Goal: Information Seeking & Learning: Learn about a topic

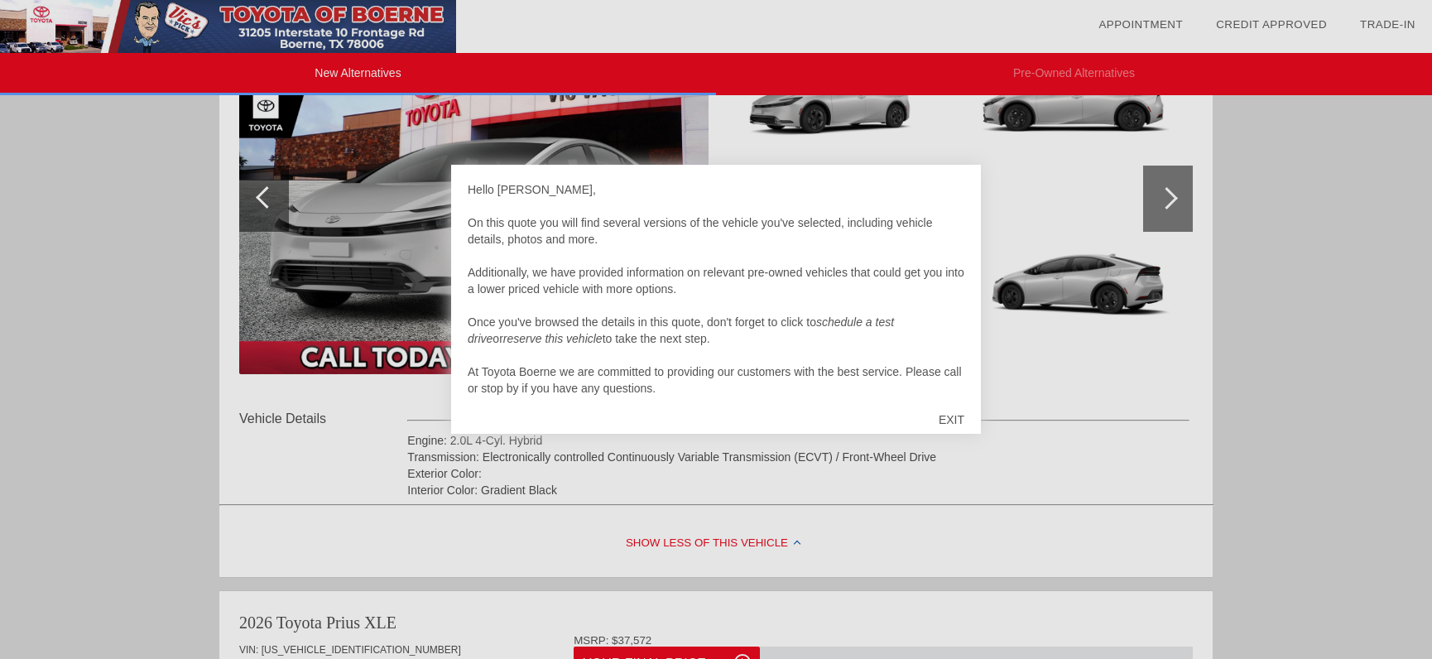
scroll to position [17, 0]
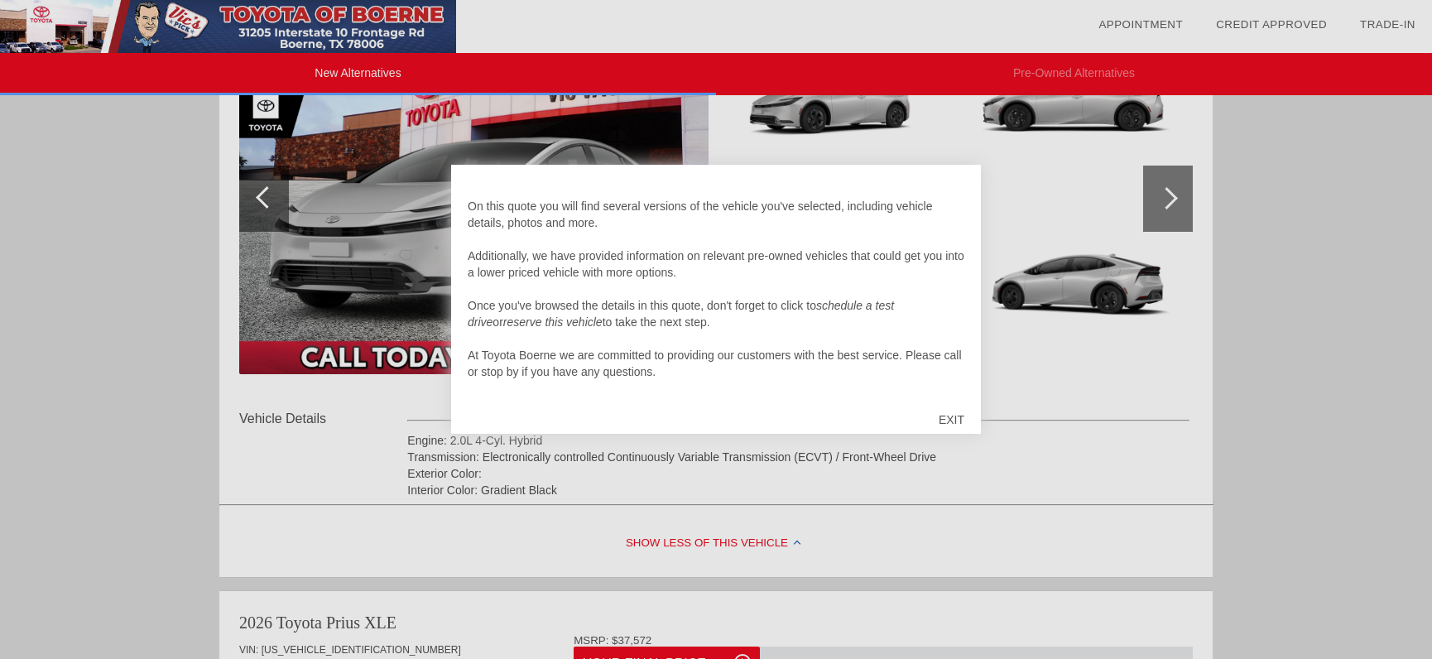
click at [950, 417] on div "EXIT" at bounding box center [951, 420] width 59 height 50
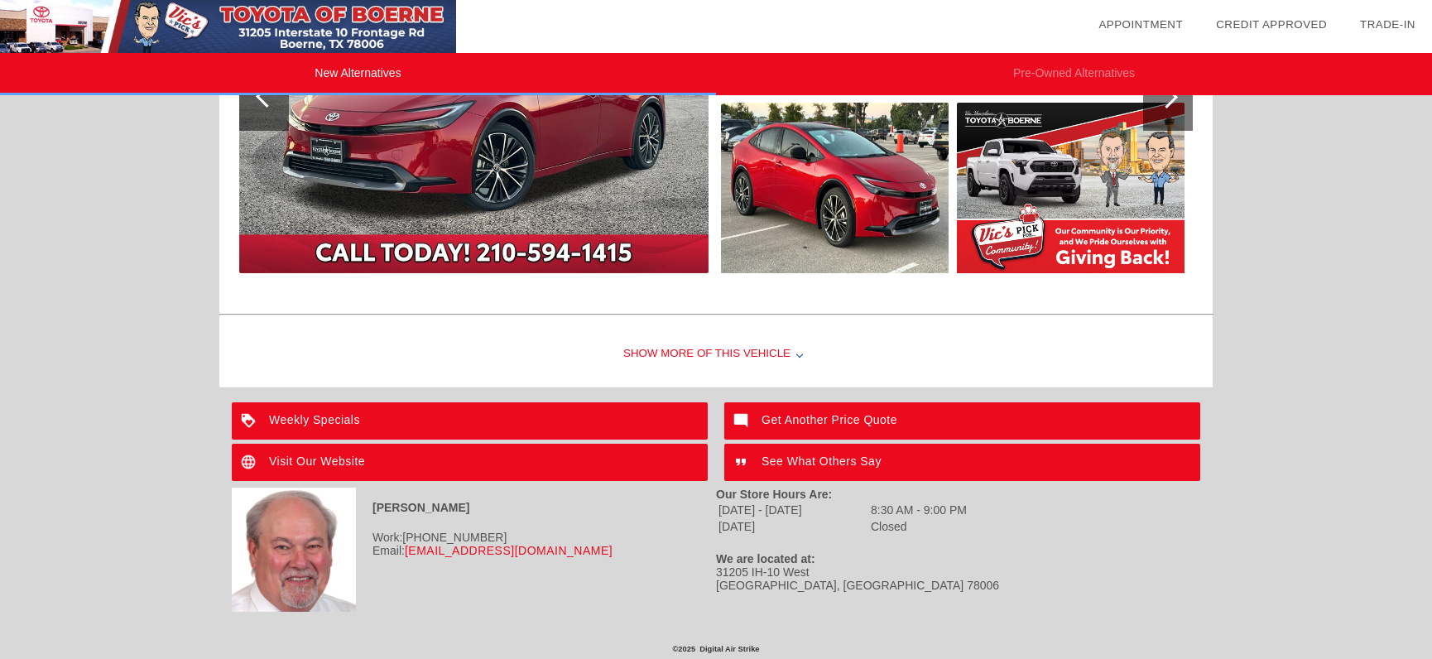
scroll to position [1151, 0]
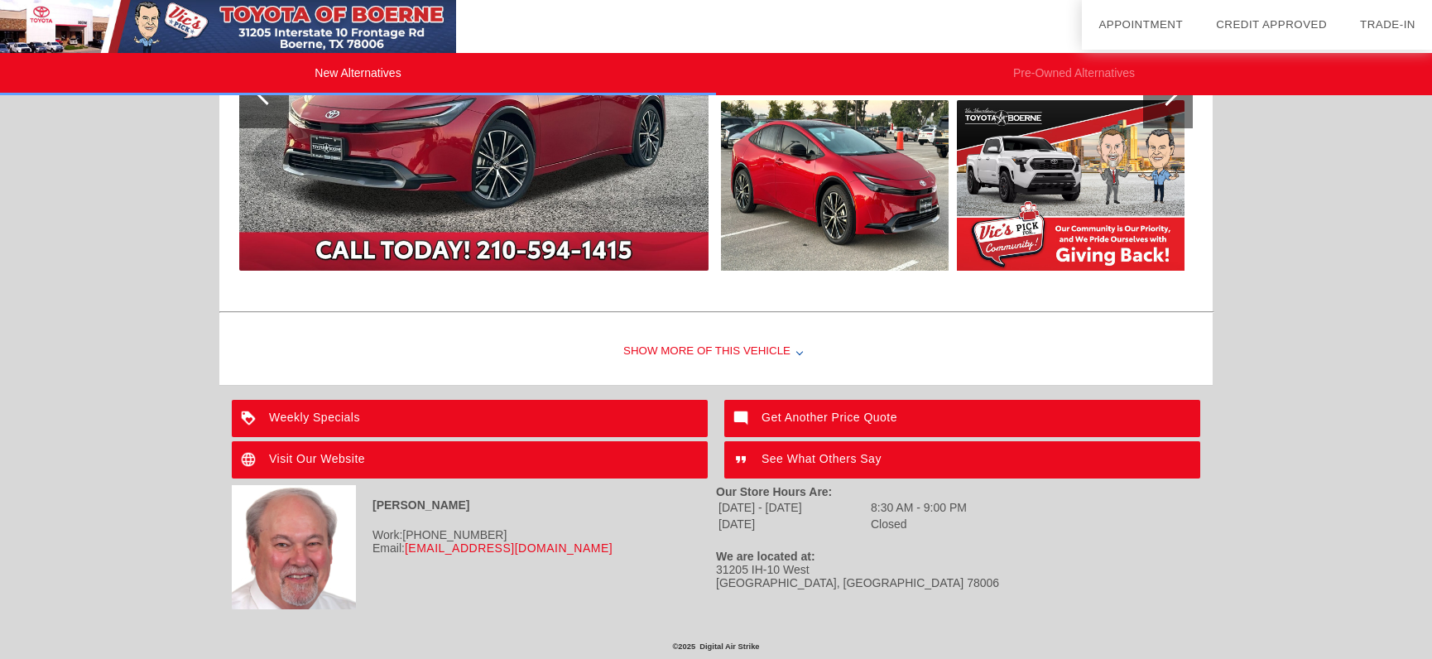
click at [336, 413] on div "Weekly Specials" at bounding box center [470, 418] width 476 height 37
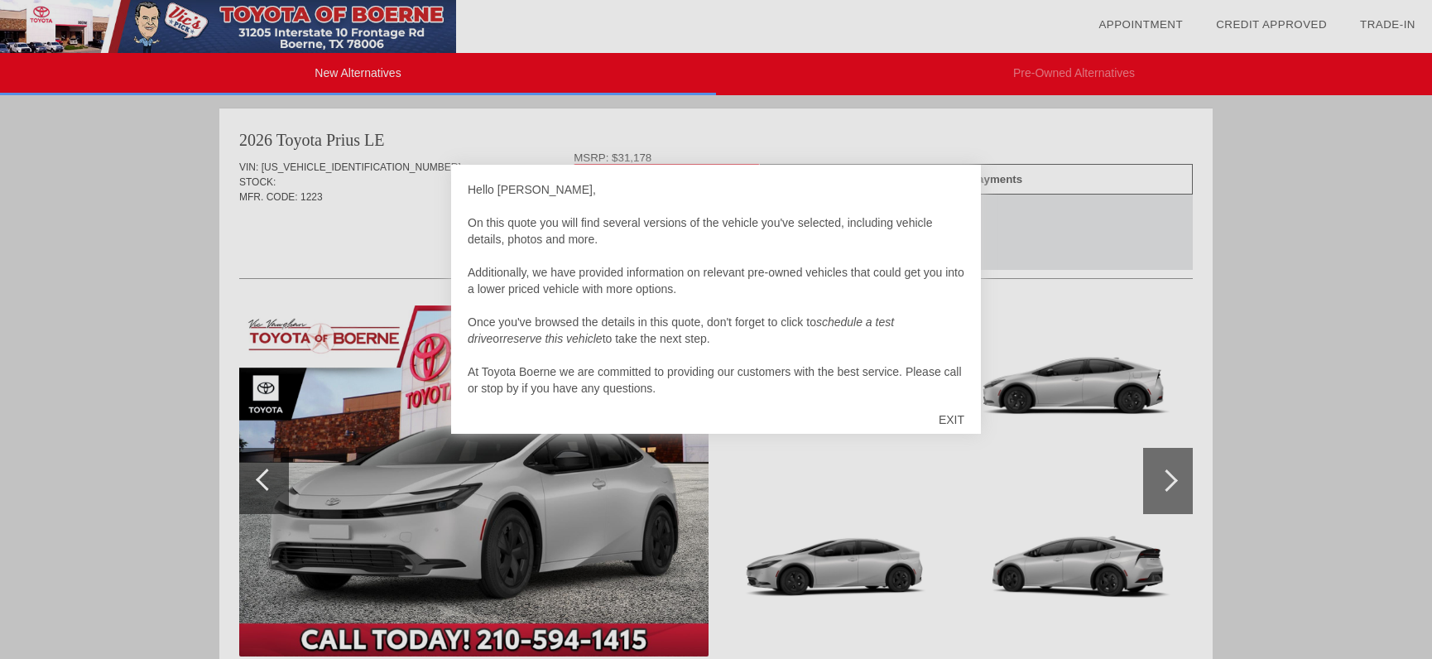
scroll to position [17, 0]
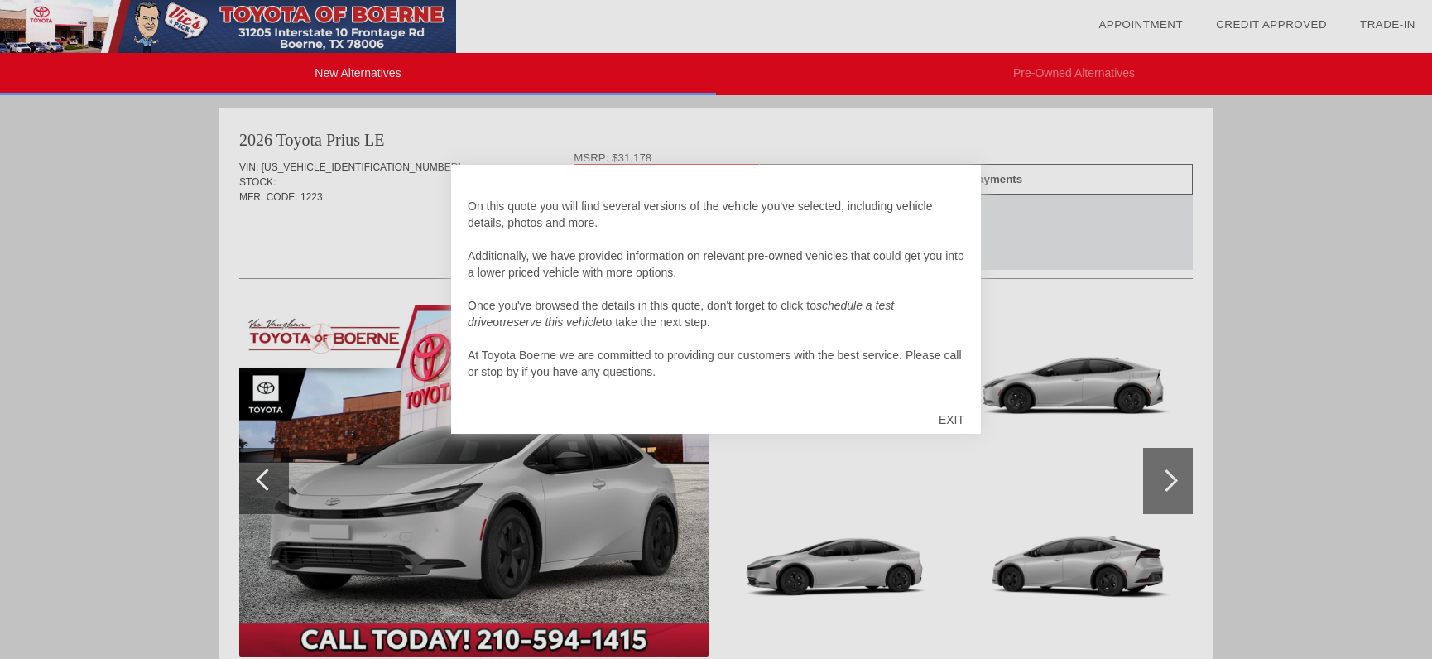
click at [949, 416] on div "EXIT" at bounding box center [951, 420] width 59 height 50
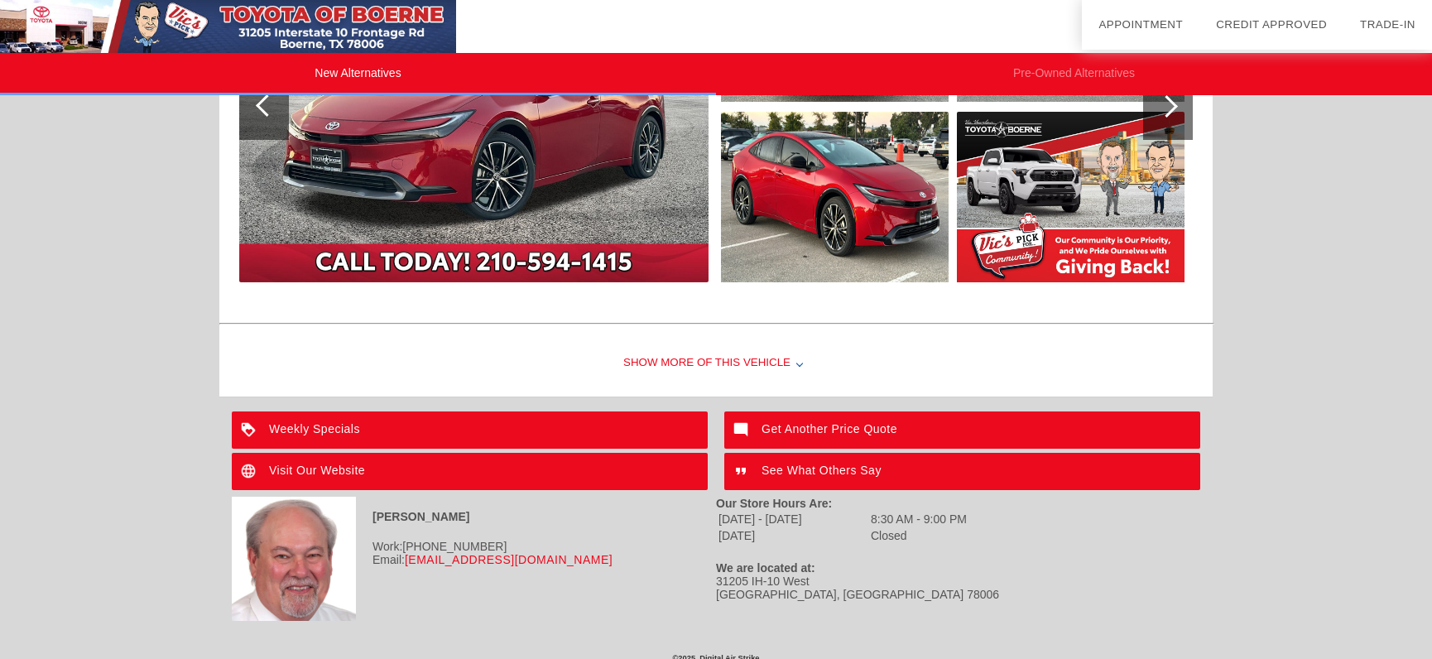
scroll to position [1151, 0]
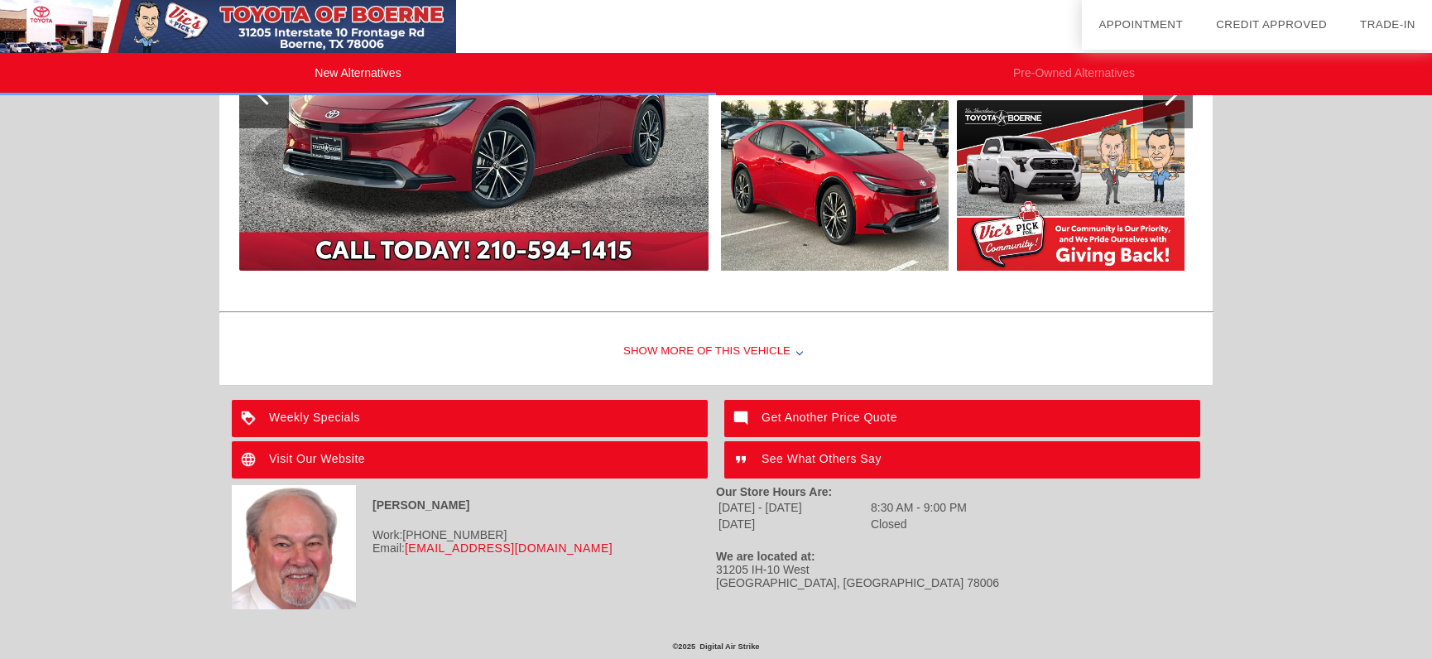
click at [817, 411] on div "Get Another Price Quote" at bounding box center [962, 418] width 476 height 37
